Goal: Information Seeking & Learning: Learn about a topic

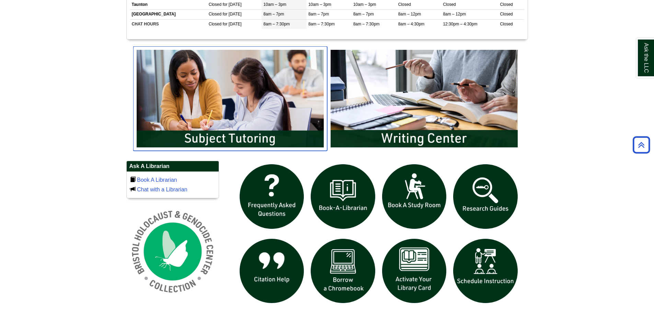
click at [284, 89] on img "slideshow" at bounding box center [230, 98] width 194 height 104
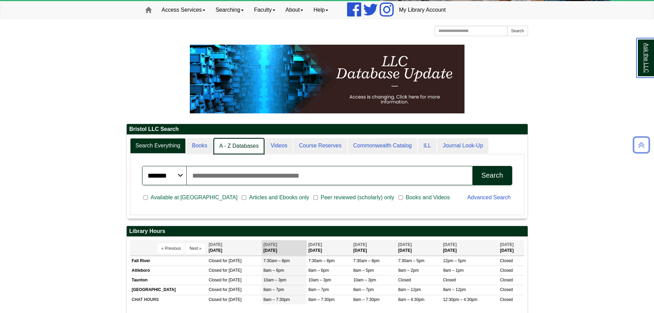
scroll to position [3, 3]
click at [233, 141] on link "A - Z Databases" at bounding box center [239, 146] width 51 height 16
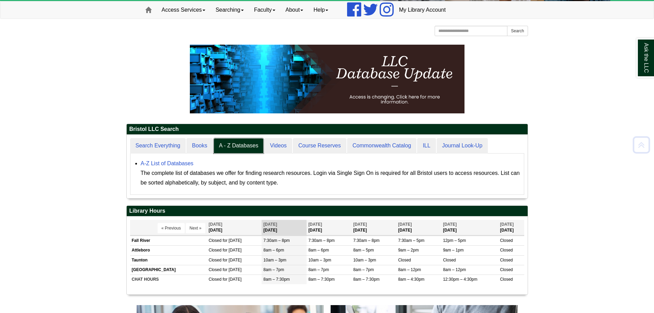
scroll to position [64, 401]
click at [185, 162] on link "A-Z List of Databases" at bounding box center [167, 163] width 53 height 6
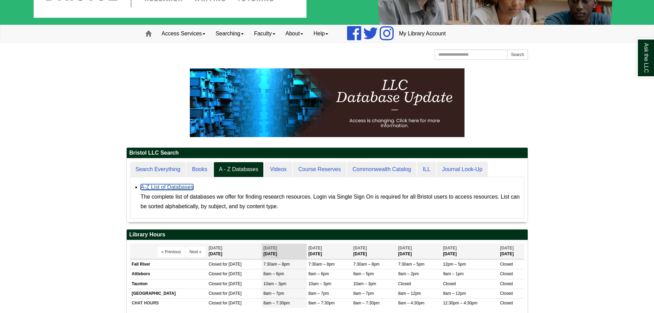
scroll to position [35, 0]
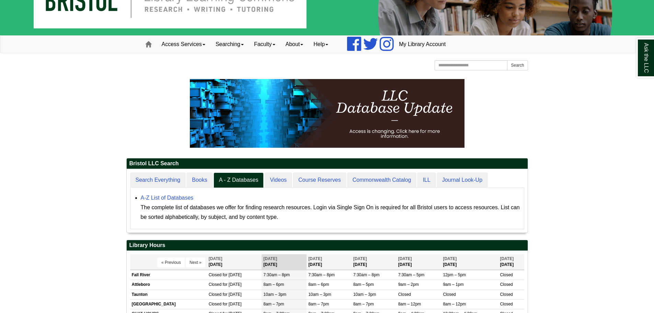
drag, startPoint x: 157, startPoint y: 154, endPoint x: 157, endPoint y: 169, distance: 14.8
click at [157, 154] on div at bounding box center [327, 118] width 402 height 79
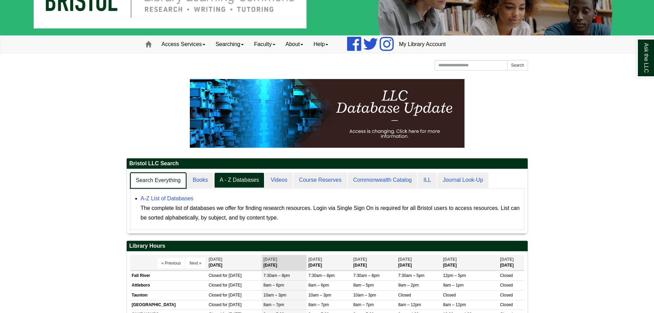
scroll to position [64, 401]
click at [157, 175] on link "Search Everything" at bounding box center [158, 180] width 57 height 16
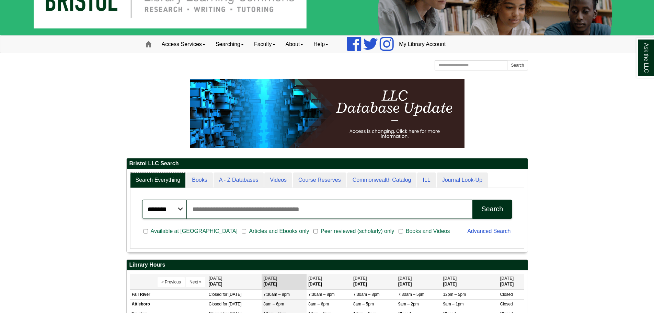
scroll to position [83, 401]
click at [284, 208] on input "Search articles, books, journals & more" at bounding box center [330, 208] width 286 height 19
type input "*****"
click at [472, 199] on button "Search" at bounding box center [491, 208] width 39 height 19
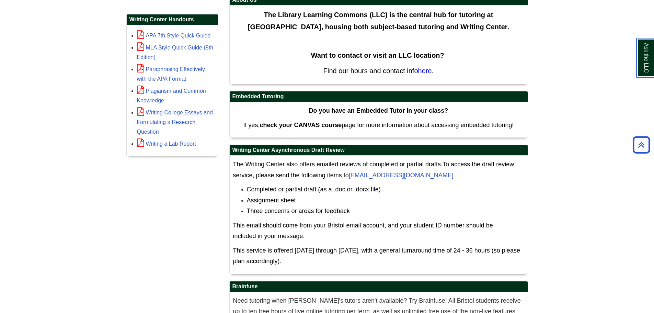
scroll to position [343, 0]
